Goal: Complete application form: Complete application form

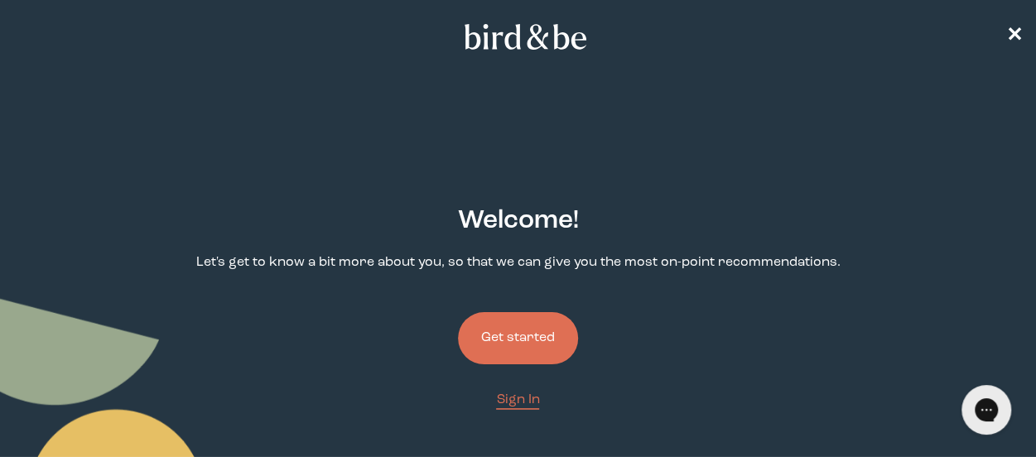
click at [541, 339] on button "Get started" at bounding box center [518, 338] width 120 height 52
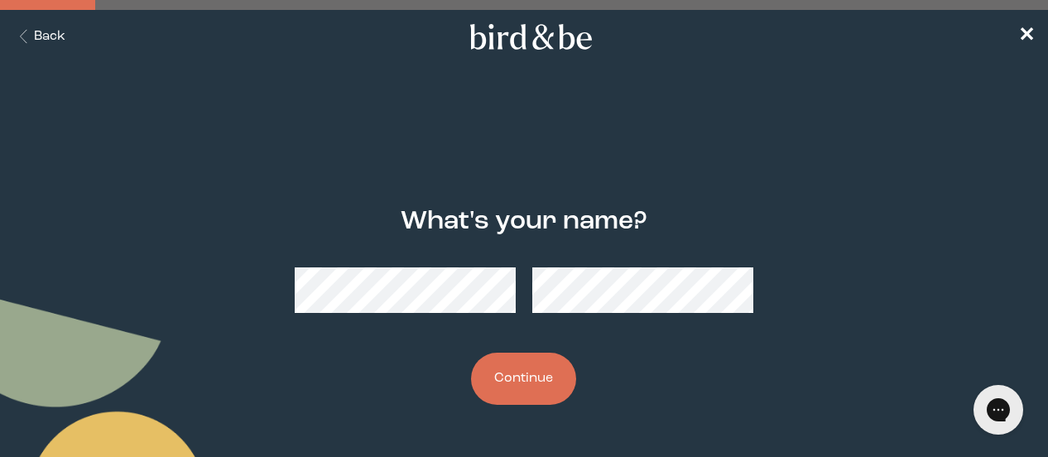
click at [18, 36] on icon "Back Button" at bounding box center [23, 37] width 21 height 14
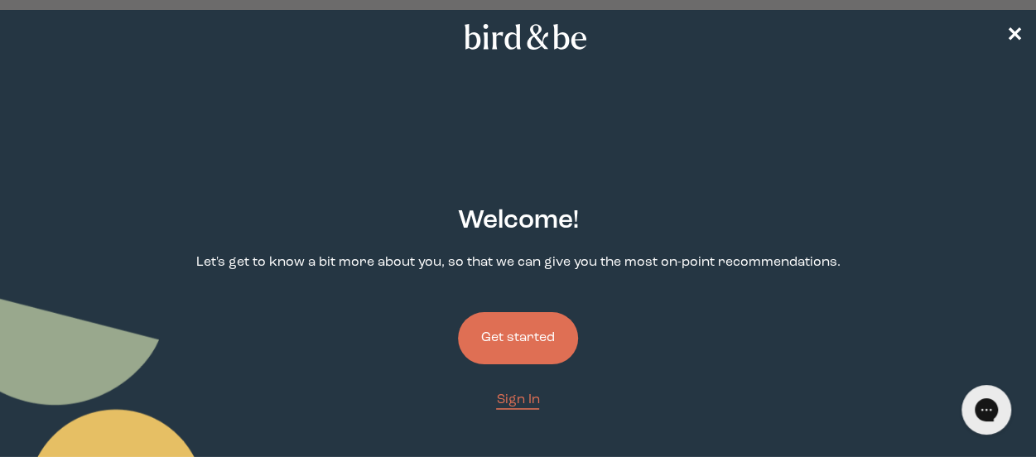
click at [18, 36] on nav "✕" at bounding box center [518, 36] width 1036 height 53
click at [524, 405] on span "Sign In" at bounding box center [517, 399] width 43 height 13
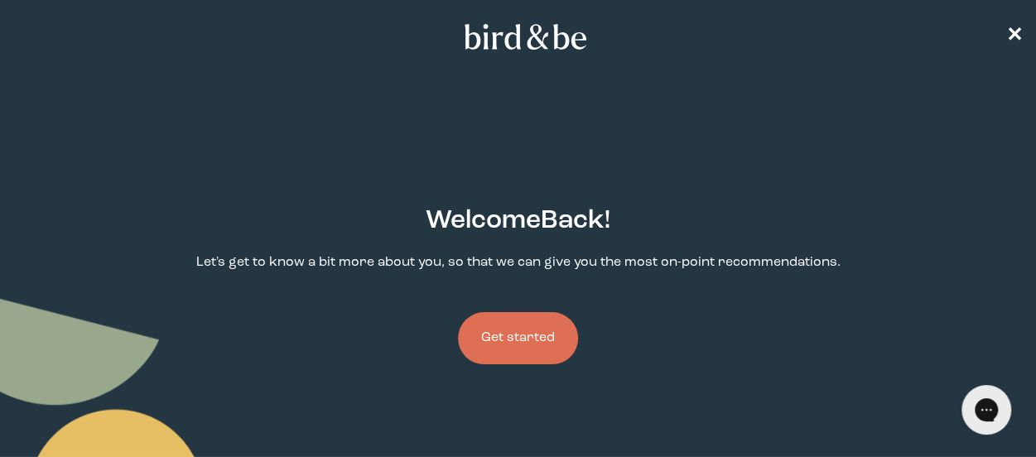
click at [532, 334] on button "Get started" at bounding box center [518, 338] width 120 height 52
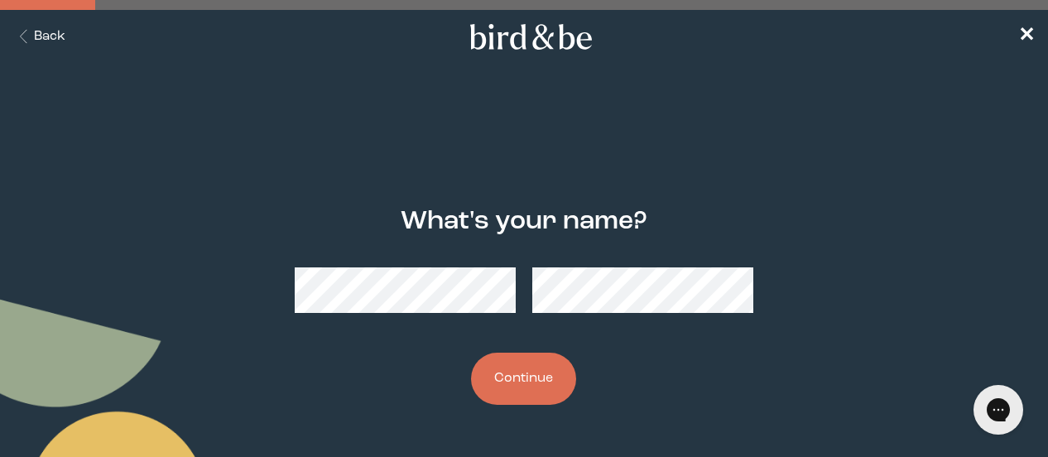
click at [542, 376] on button "Continue" at bounding box center [523, 379] width 105 height 52
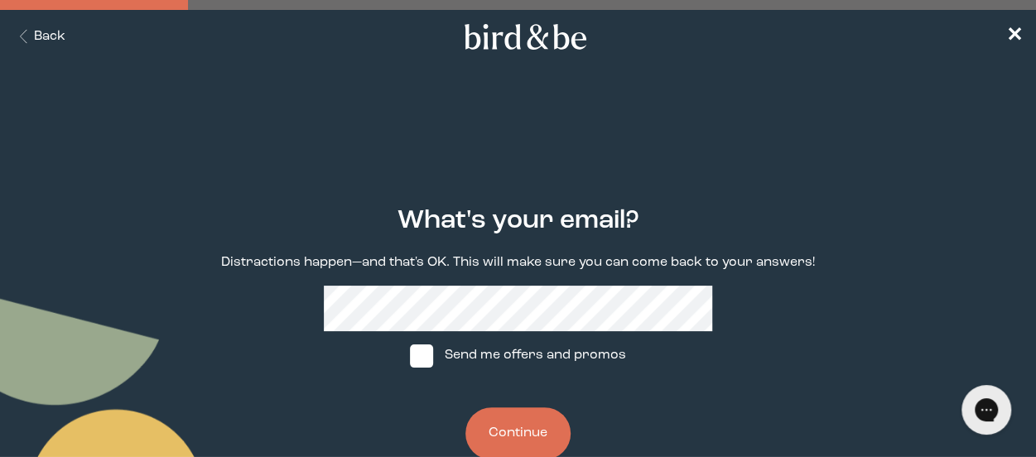
click at [512, 435] on button "Continue" at bounding box center [517, 433] width 105 height 52
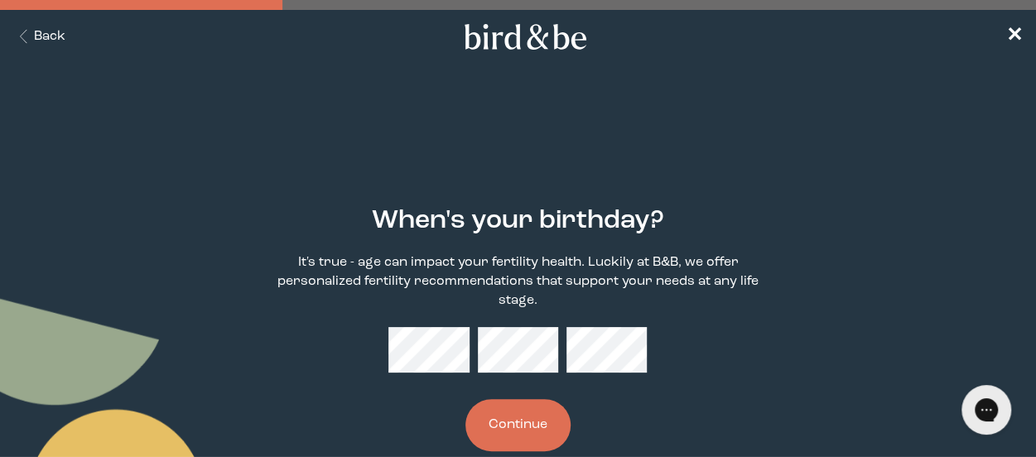
click at [517, 431] on button "Continue" at bounding box center [517, 425] width 105 height 52
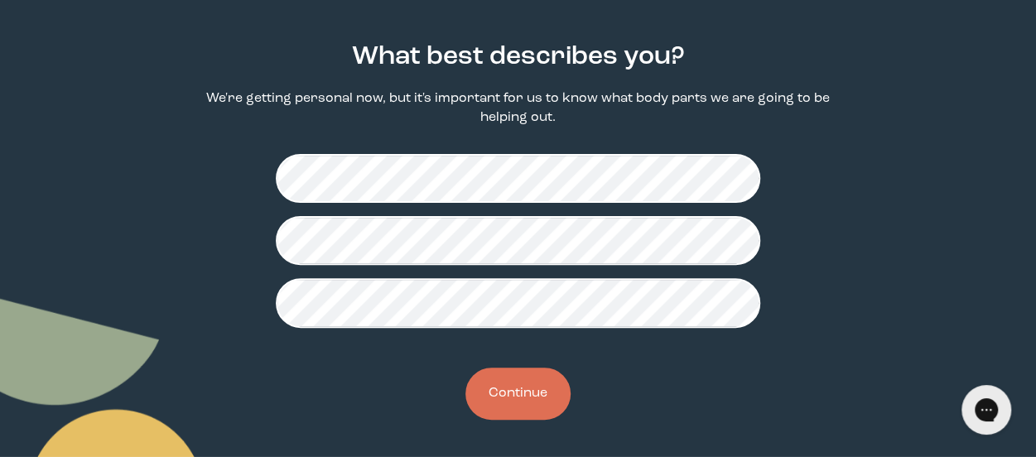
scroll to position [166, 0]
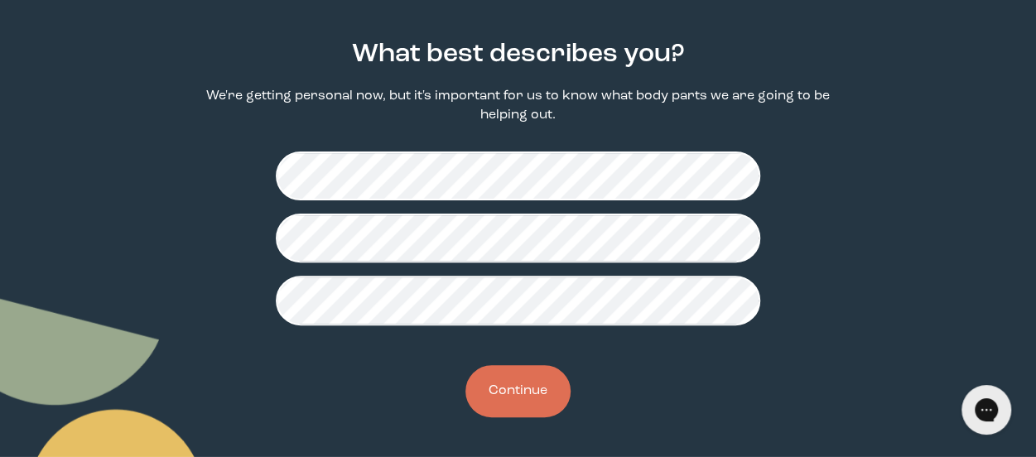
click at [546, 397] on button "Continue" at bounding box center [517, 391] width 105 height 52
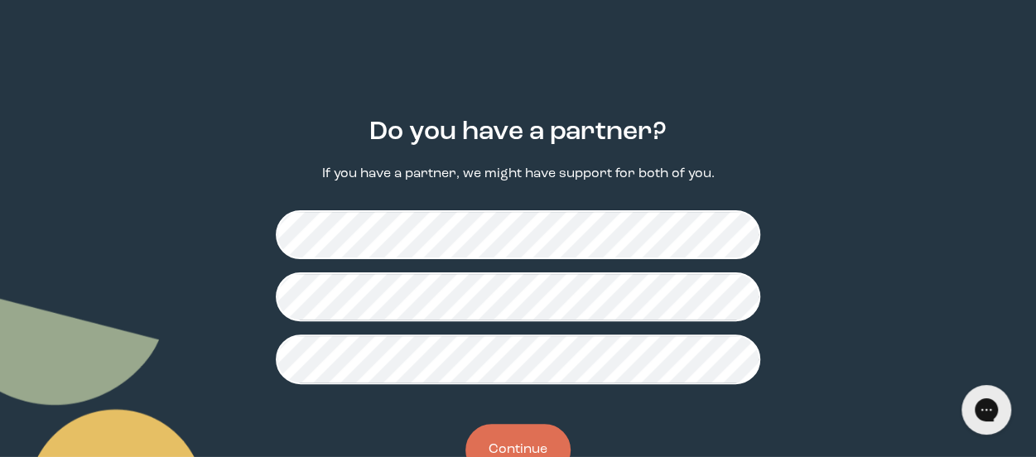
scroll to position [147, 0]
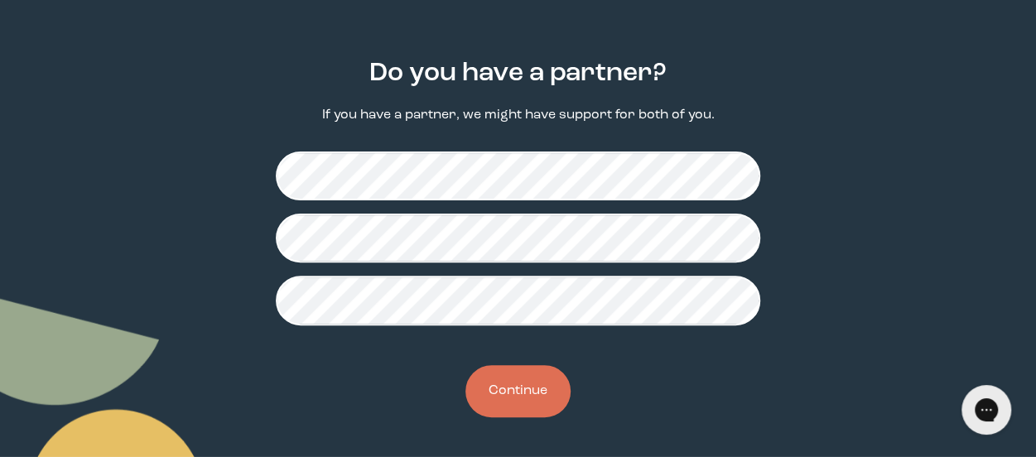
click at [517, 393] on button "Continue" at bounding box center [517, 391] width 105 height 52
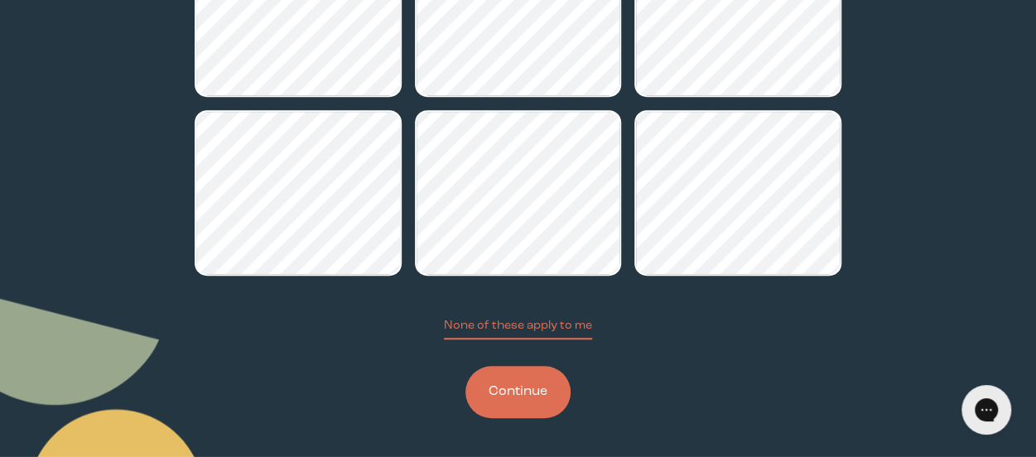
scroll to position [355, 0]
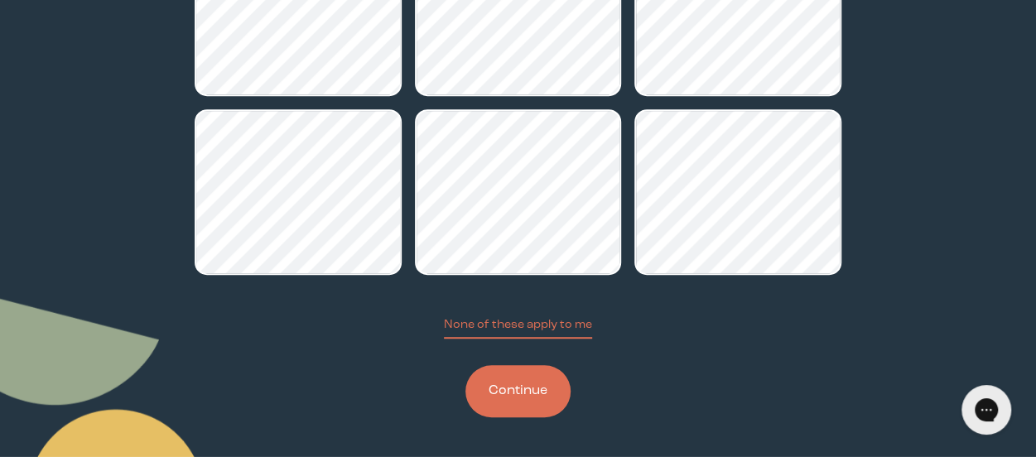
click at [521, 398] on button "Continue" at bounding box center [517, 391] width 105 height 52
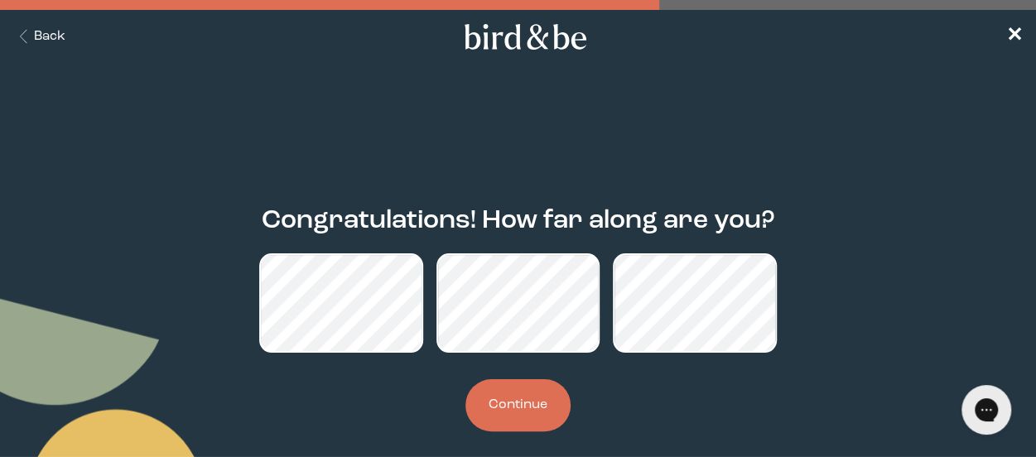
click at [523, 403] on button "Continue" at bounding box center [517, 405] width 105 height 52
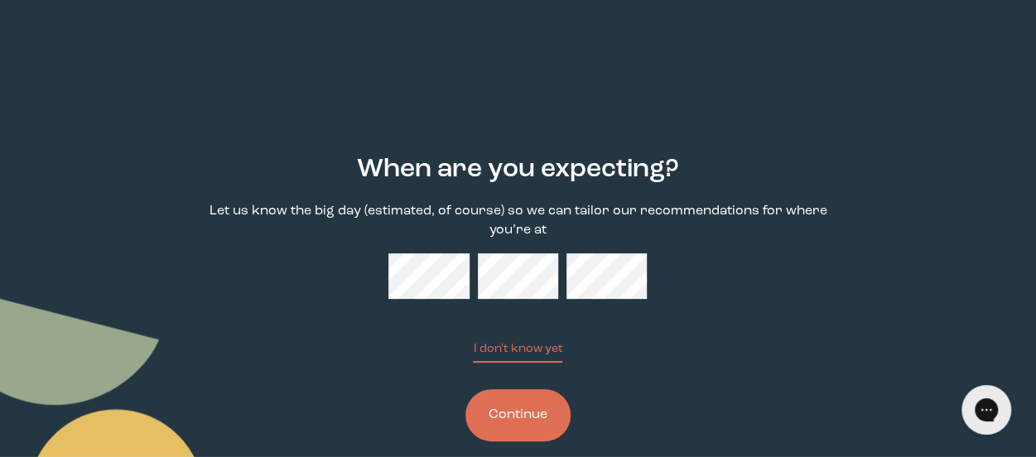
scroll to position [76, 0]
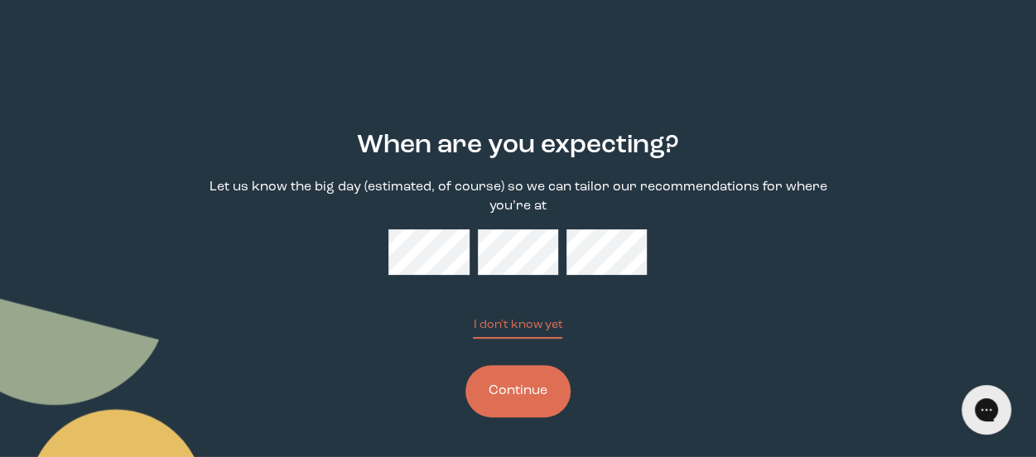
click at [685, 309] on div "When are you expecting? Let us know the big day (estimated, of course) so we ca…" at bounding box center [518, 273] width 647 height 339
click at [521, 391] on button "Continue" at bounding box center [517, 391] width 105 height 52
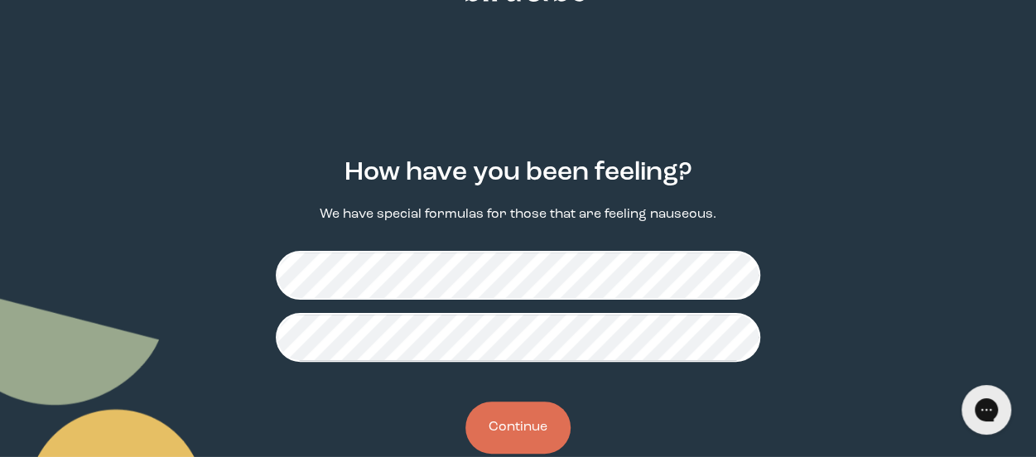
scroll to position [83, 0]
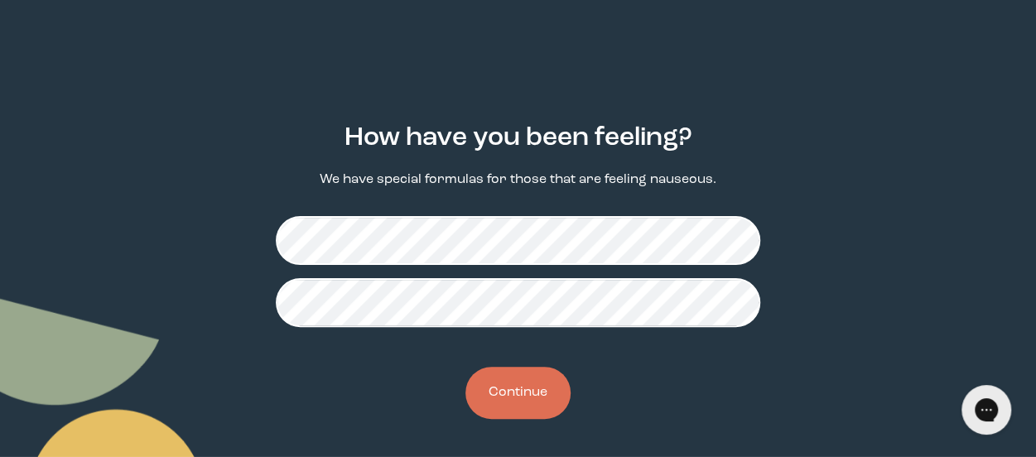
click at [532, 393] on button "Continue" at bounding box center [517, 393] width 105 height 52
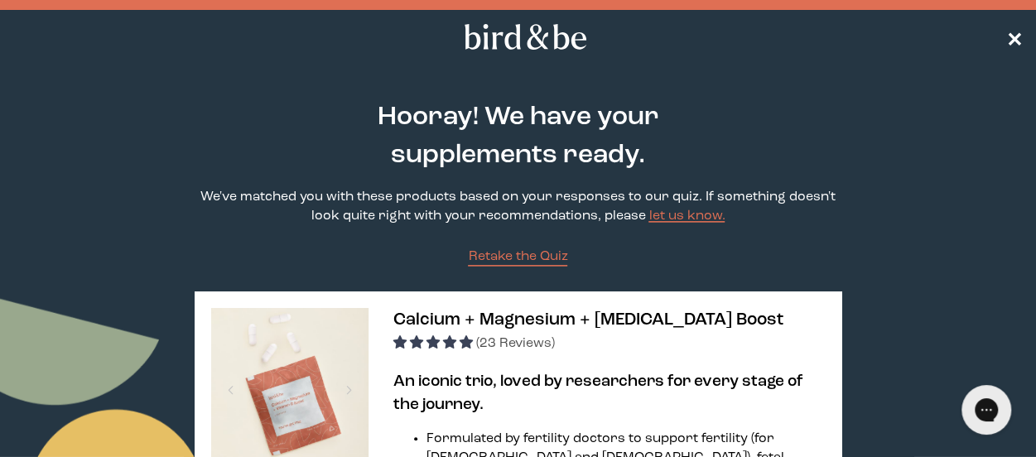
click at [1013, 33] on span "✕" at bounding box center [1014, 37] width 17 height 20
